Goal: Obtain resource: Download file/media

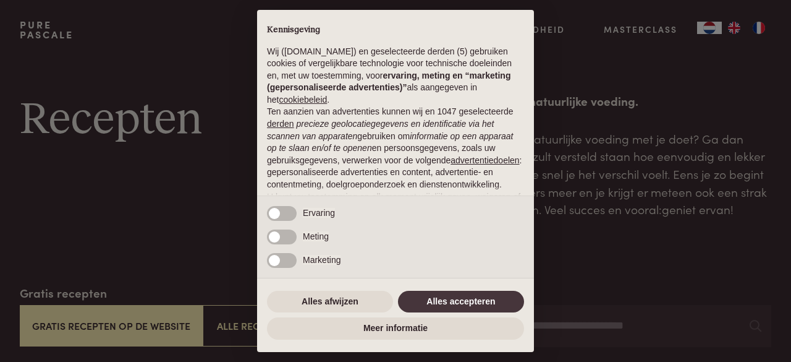
click at [103, 322] on div "× Kennisgeving Wij (purepascale.com) en geselecteerde derden (5) gebruiken cook…" at bounding box center [395, 181] width 791 height 362
click at [426, 296] on button "Alles accepteren" at bounding box center [461, 301] width 126 height 22
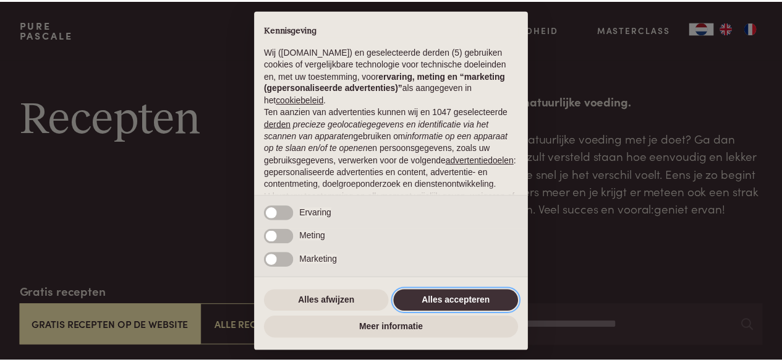
scroll to position [135, 0]
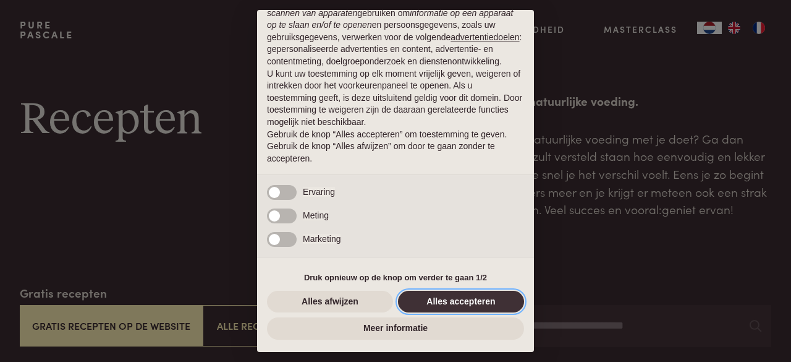
click at [501, 307] on button "Alles accepteren" at bounding box center [461, 301] width 126 height 22
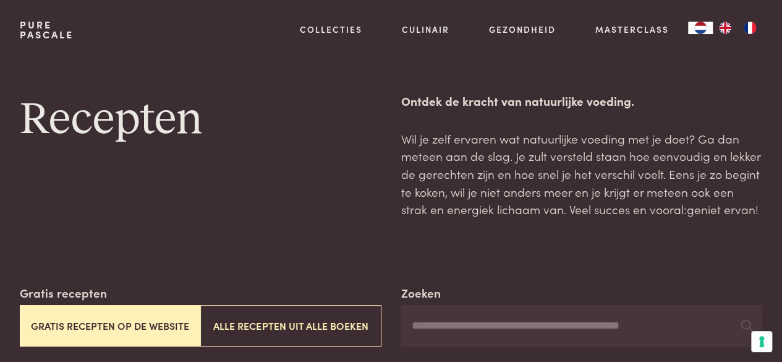
click at [139, 331] on button "Gratis recepten op de website" at bounding box center [110, 325] width 180 height 41
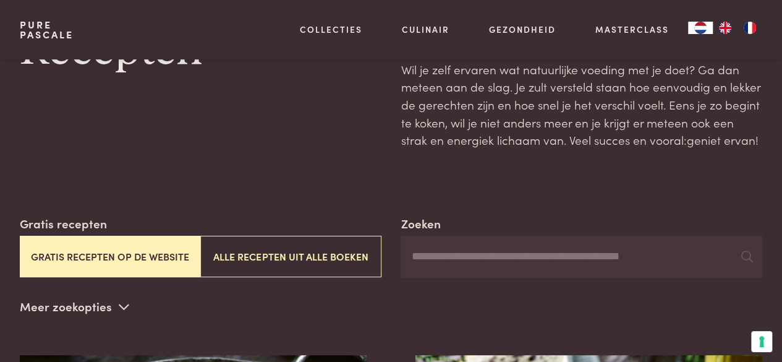
scroll to position [70, 0]
click at [459, 258] on input "Zoeken" at bounding box center [581, 256] width 362 height 42
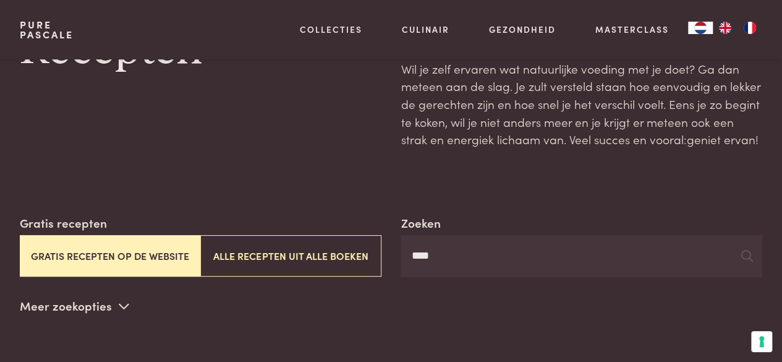
type input "****"
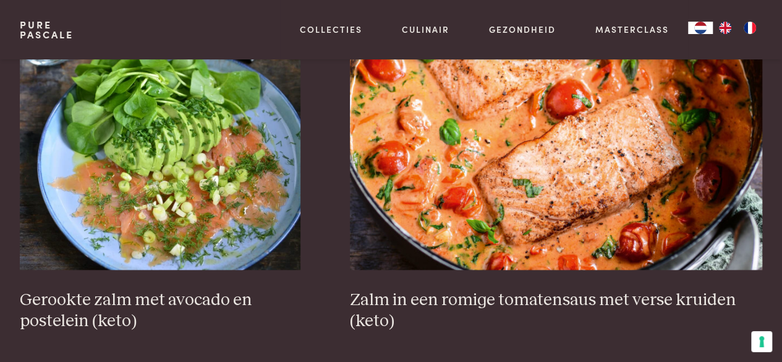
scroll to position [760, 0]
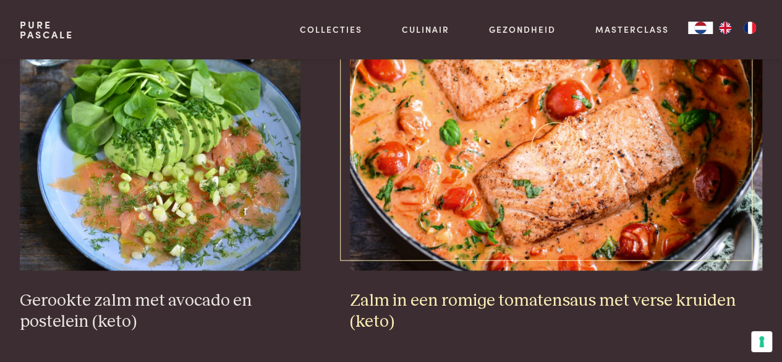
click at [443, 300] on h3 "Zalm in een romige tomatensaus met verse kruiden (keto)" at bounding box center [556, 311] width 413 height 43
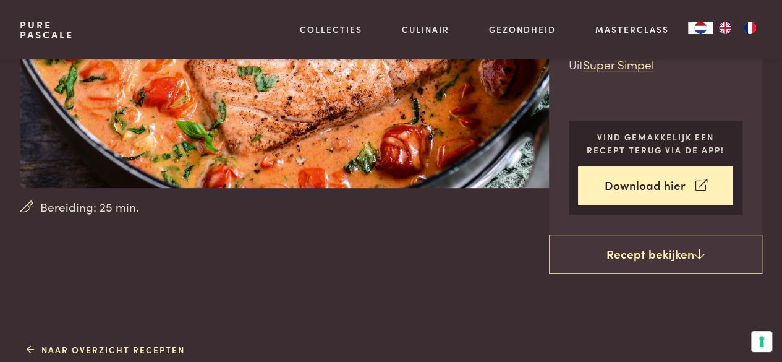
scroll to position [201, 0]
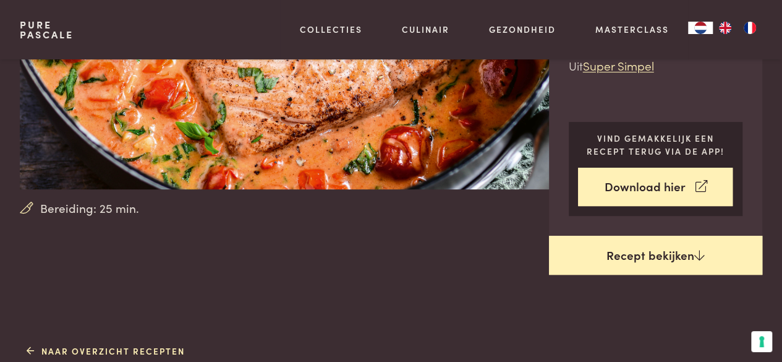
click at [607, 264] on link "Recept bekijken" at bounding box center [656, 255] width 214 height 40
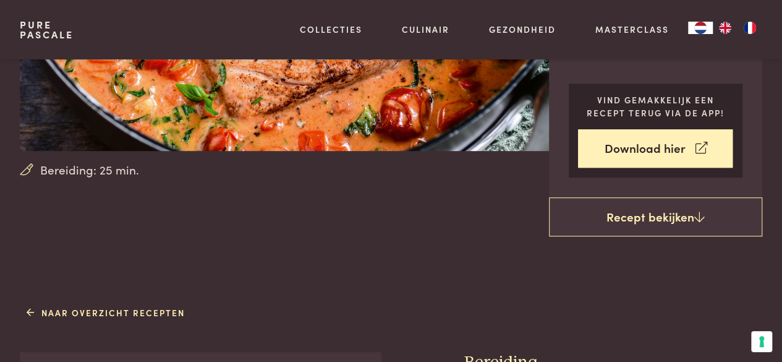
scroll to position [239, 0]
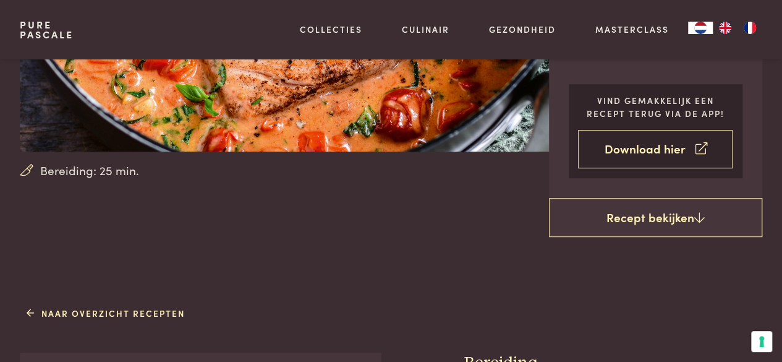
click at [641, 149] on link "Download hier" at bounding box center [655, 149] width 155 height 39
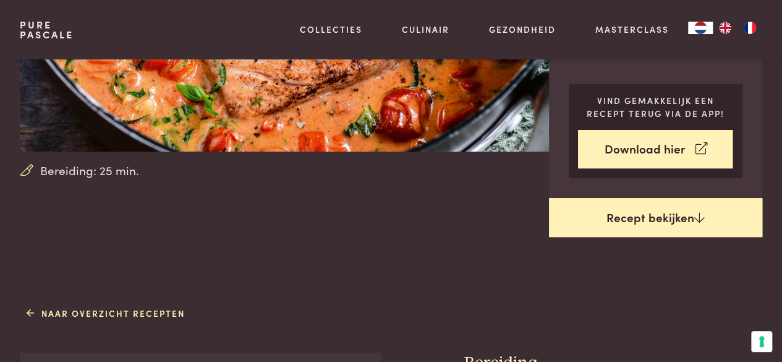
click at [591, 226] on link "Recept bekijken" at bounding box center [656, 218] width 214 height 40
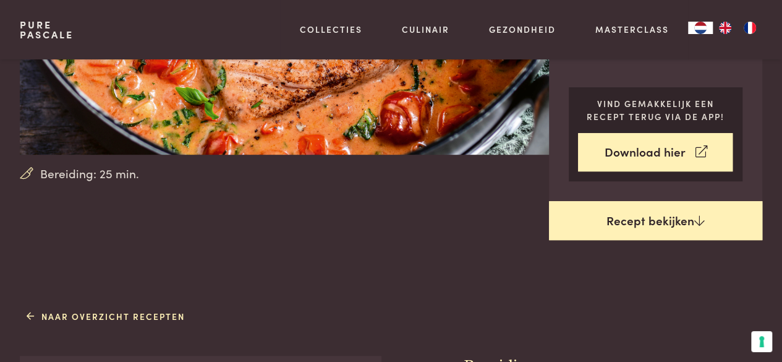
scroll to position [237, 0]
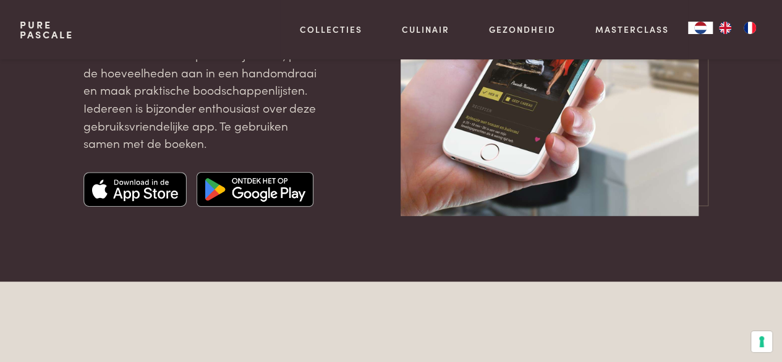
scroll to position [208, 0]
